Goal: Task Accomplishment & Management: Complete application form

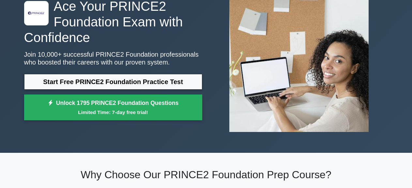
click at [60, 133] on div ".st0{fill-rule:evenodd;clip-rule:evenodd;fill:#000041;} .st1{fill-rule:evenodd;…" at bounding box center [206, 60] width 372 height 153
click at [343, 148] on div ".st0{fill-rule:evenodd;clip-rule:evenodd;fill:#000041;} .st1{fill-rule:evenodd;…" at bounding box center [206, 61] width 372 height 184
click at [1, 1] on div ".st0{fill-rule:evenodd;clip-rule:evenodd;fill:#000041;} .st1{fill-rule:evenodd;…" at bounding box center [206, 61] width 412 height 184
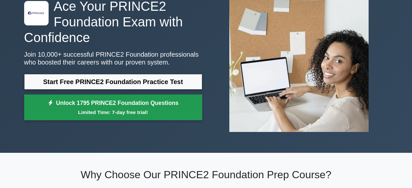
click at [57, 101] on link "Unlock 1795 PRINCE2 Foundation Questions Limited Time: 7-day free trial!" at bounding box center [113, 108] width 178 height 26
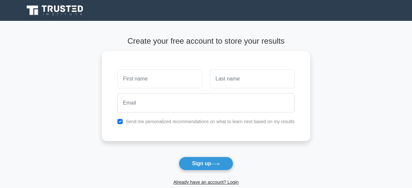
click at [205, 34] on div "Create your free account to store your results Send me personalized recommendat…" at bounding box center [206, 118] width 208 height 194
click at [349, 128] on main "Create your free account to store your results Send me personalized recommendat…" at bounding box center [206, 118] width 412 height 194
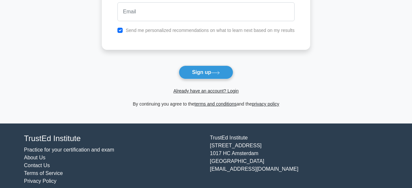
scroll to position [99, 0]
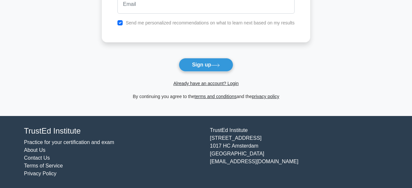
click at [70, 115] on main "Create your free account to store your results Send me personalized recommendat…" at bounding box center [206, 19] width 412 height 194
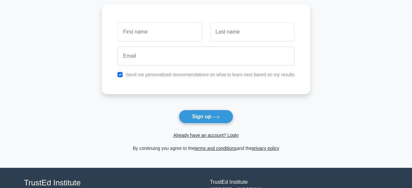
scroll to position [34, 0]
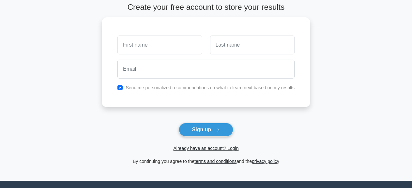
click at [72, 74] on main "Create your free account to store your results Send me personalized recommendat…" at bounding box center [206, 84] width 412 height 194
